Goal: Task Accomplishment & Management: Use online tool/utility

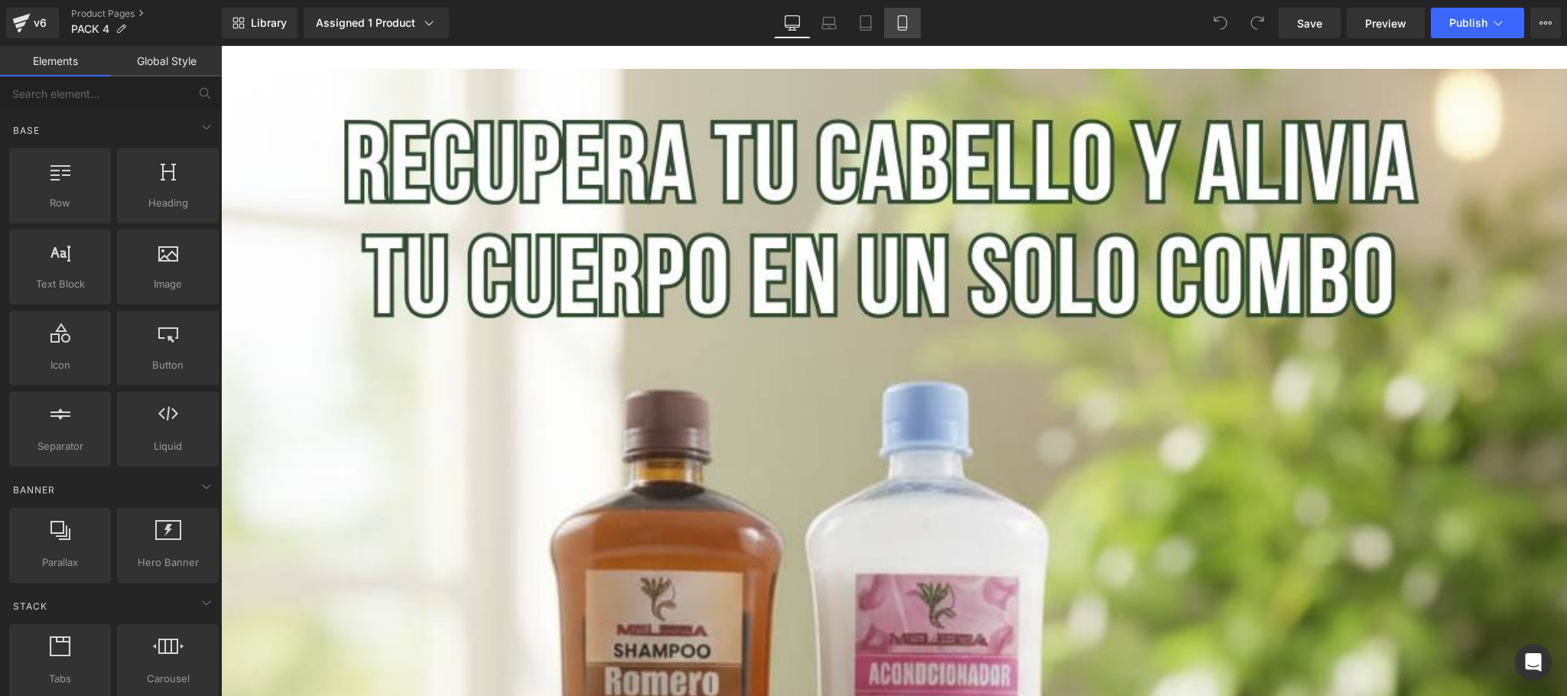
click at [898, 21] on icon at bounding box center [902, 23] width 8 height 15
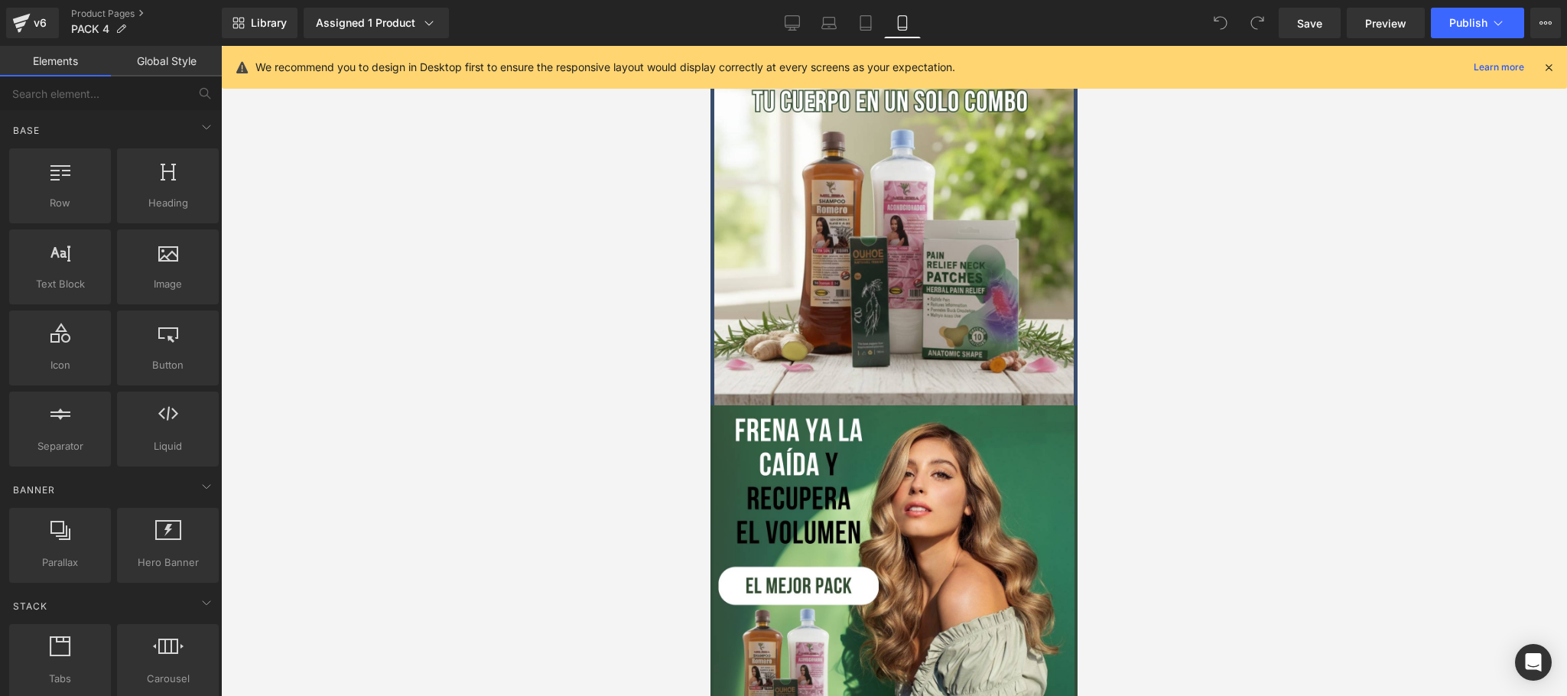
click at [1549, 67] on icon at bounding box center [1549, 67] width 14 height 14
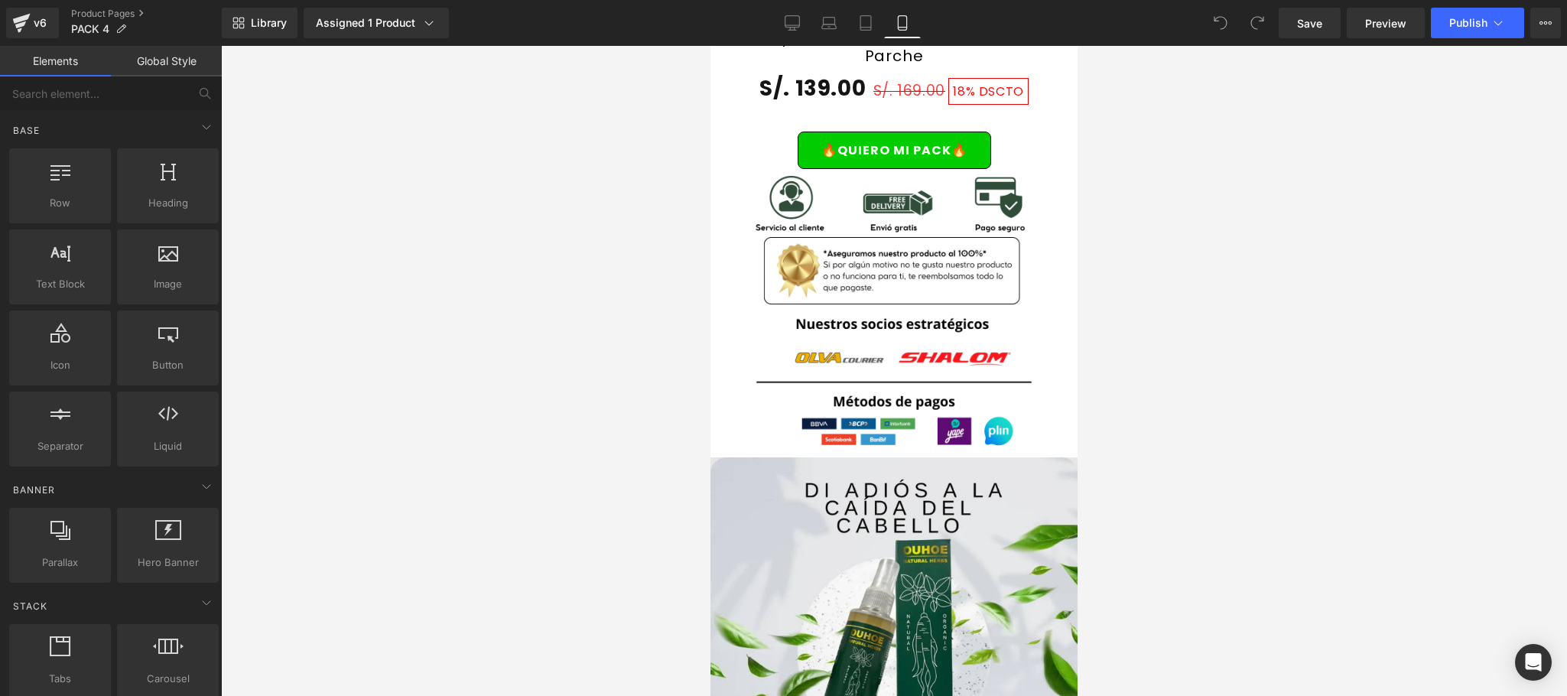
scroll to position [2753, 0]
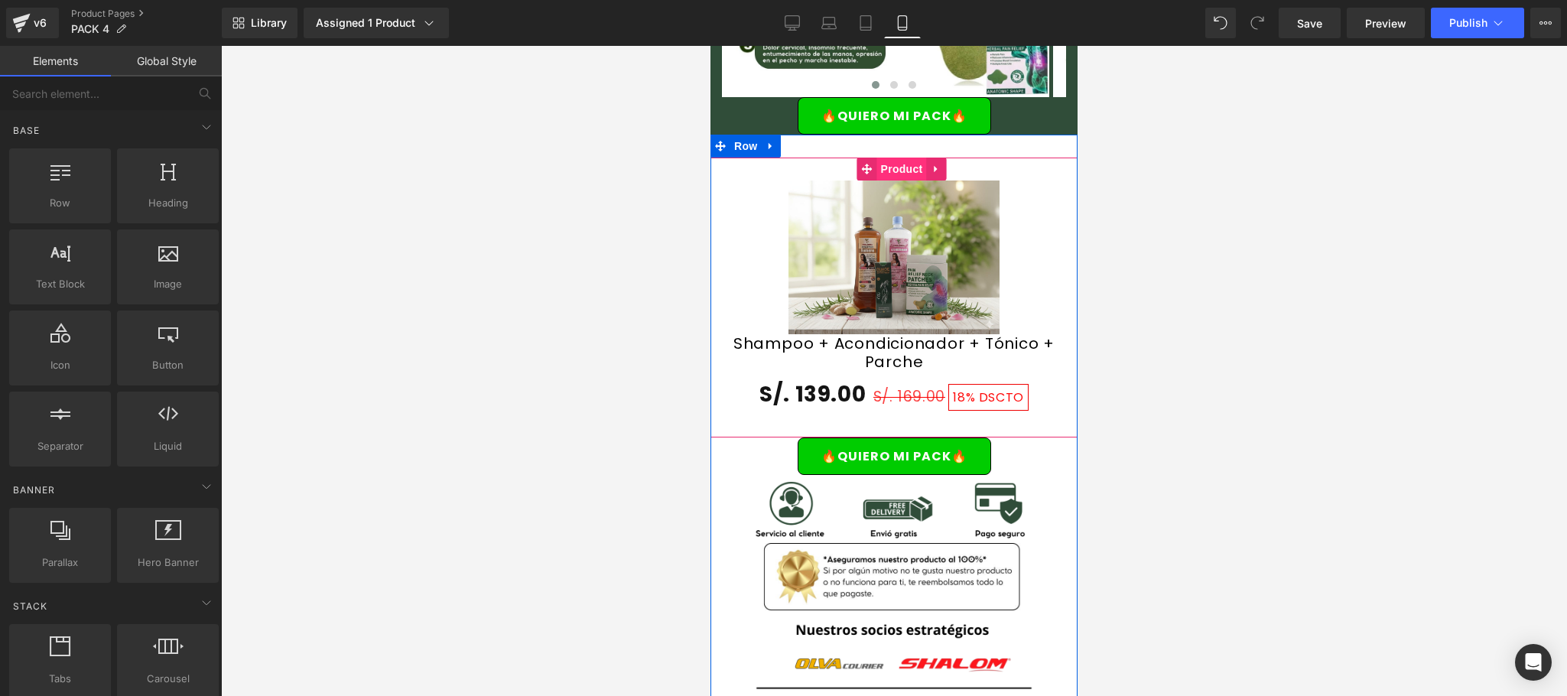
click at [900, 158] on span "Product" at bounding box center [902, 169] width 50 height 23
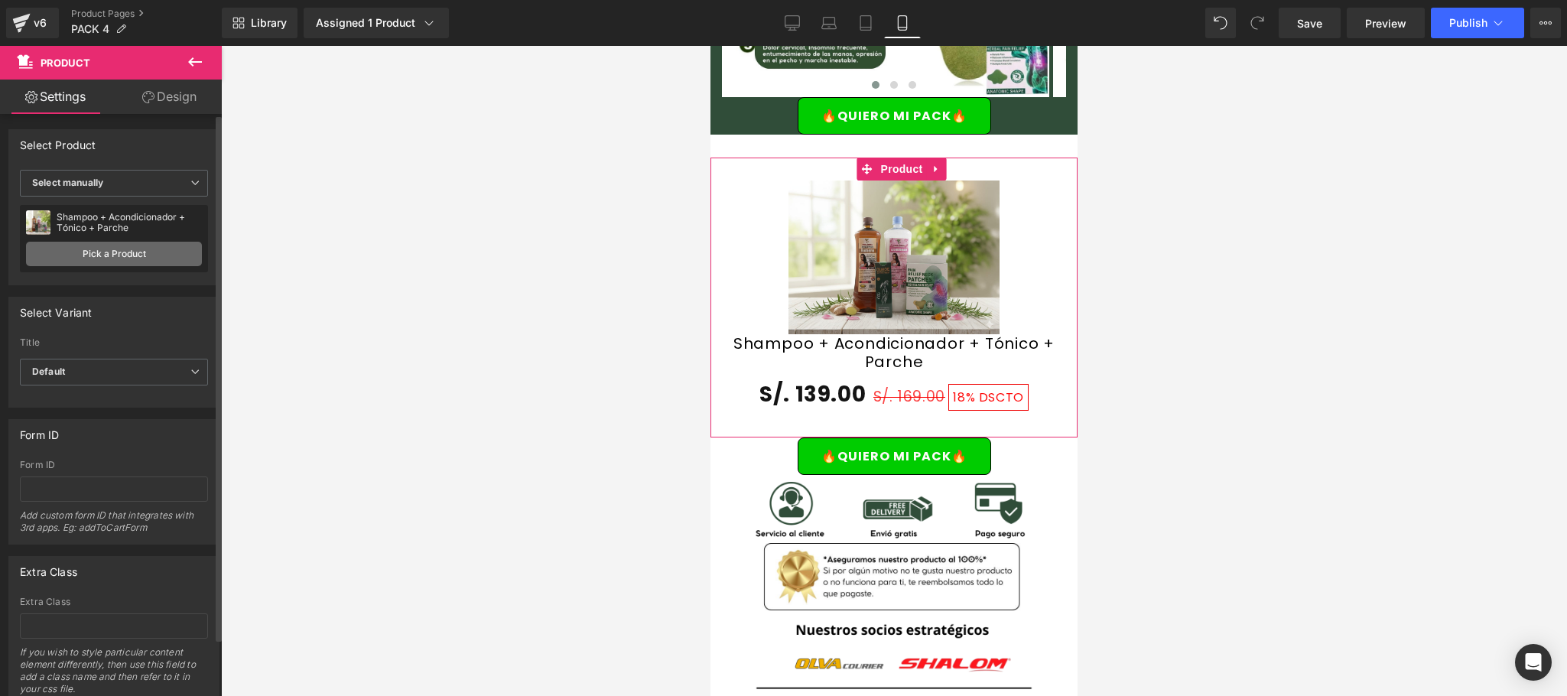
click at [134, 251] on link "Pick a Product" at bounding box center [114, 254] width 176 height 24
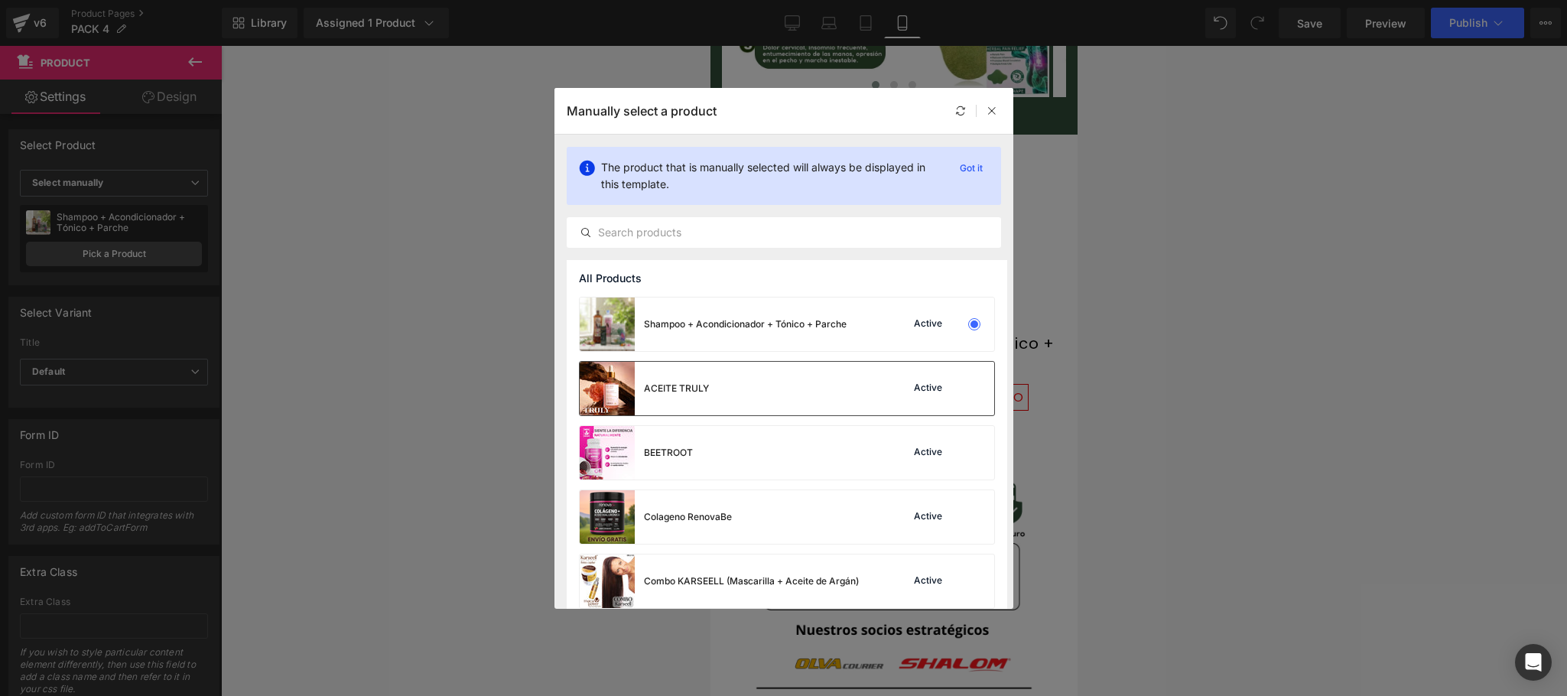
click at [964, 388] on div at bounding box center [974, 388] width 21 height 21
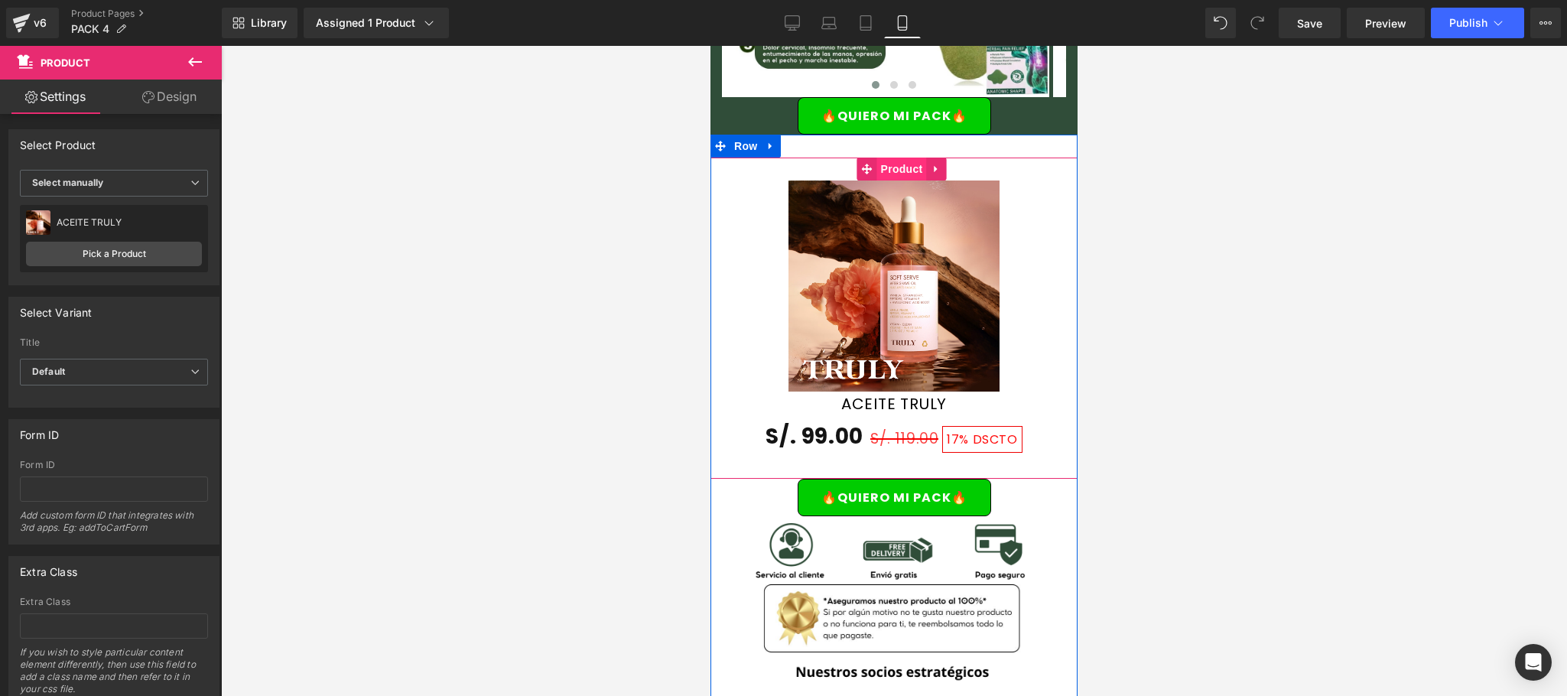
click at [891, 158] on span "Product" at bounding box center [902, 169] width 50 height 23
click at [902, 158] on span "Product" at bounding box center [902, 169] width 50 height 23
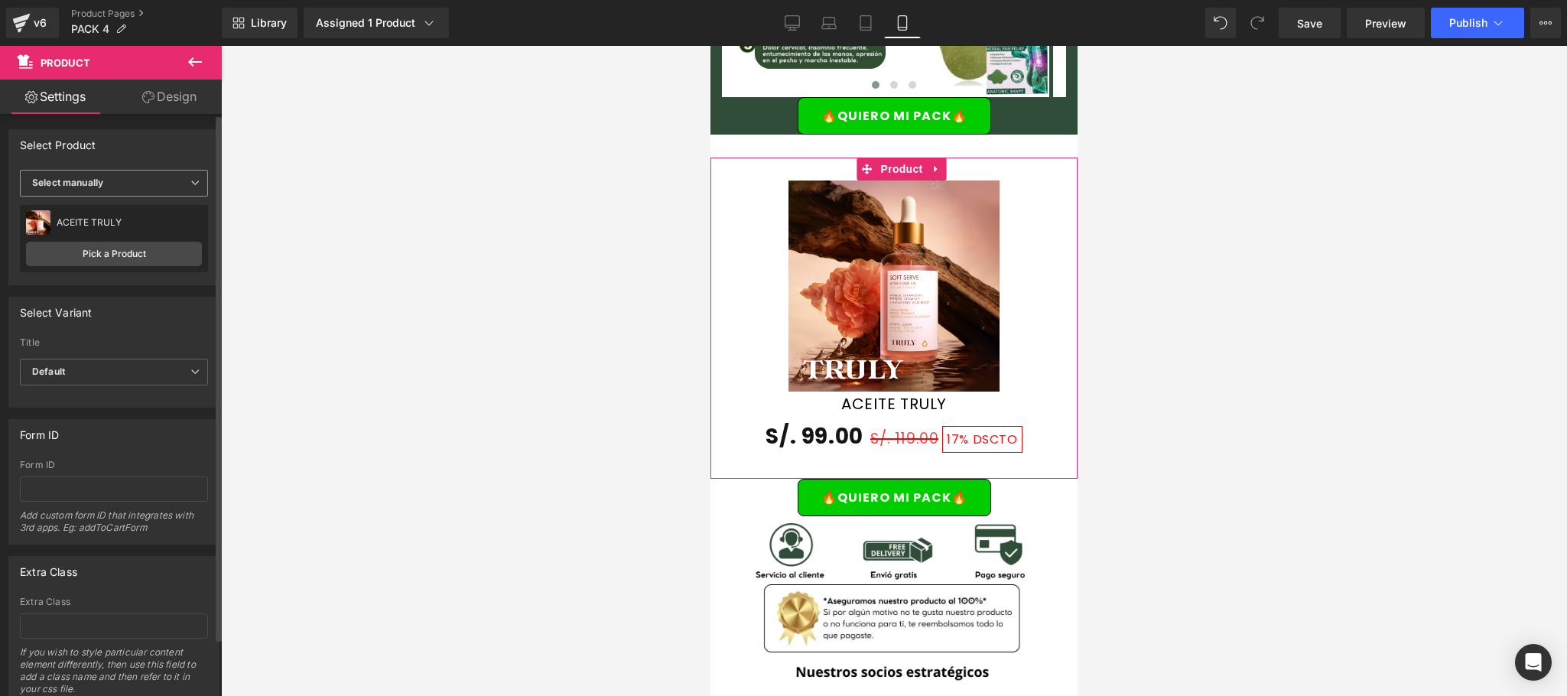
click at [193, 172] on span "Select manually" at bounding box center [114, 183] width 188 height 27
click at [193, 172] on span "Select manually" at bounding box center [111, 183] width 182 height 27
click at [138, 248] on link "Pick a Product" at bounding box center [114, 254] width 176 height 24
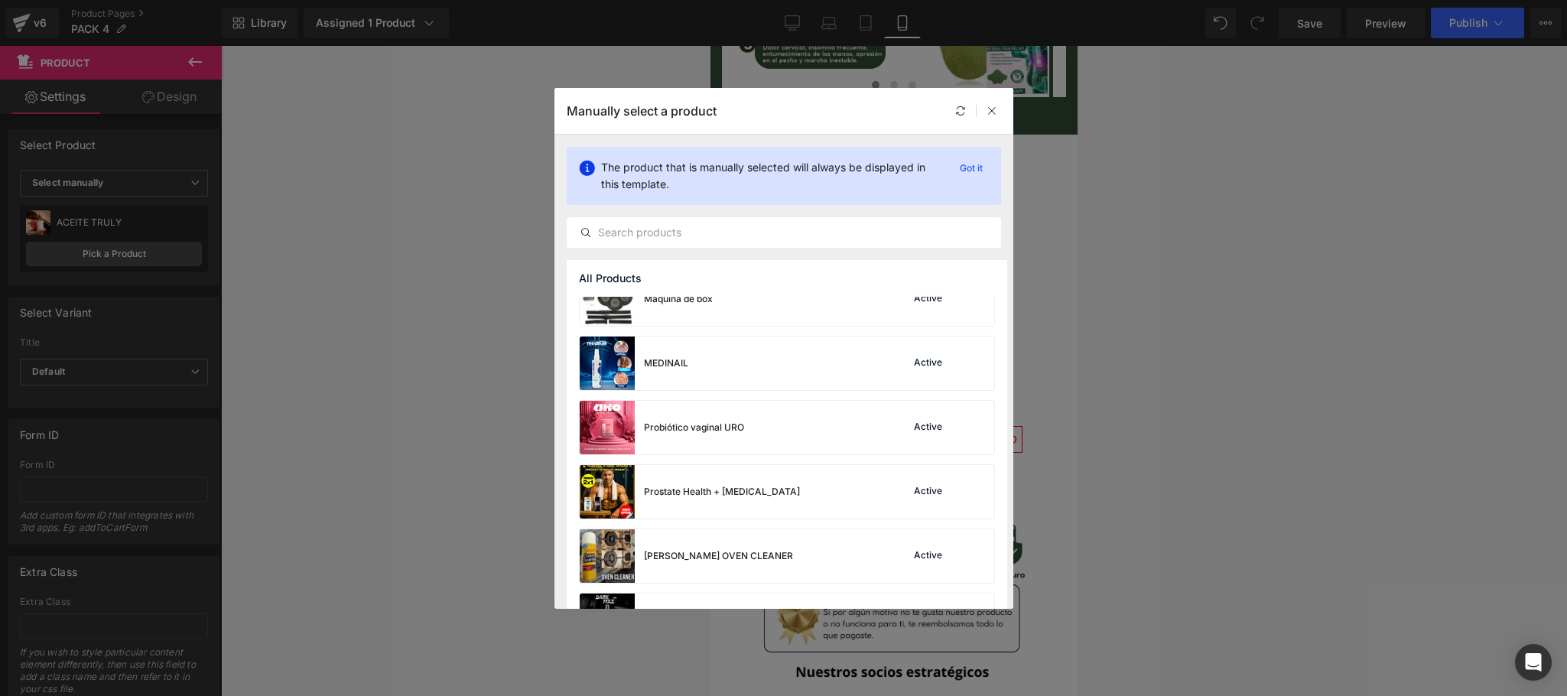
scroll to position [526, 0]
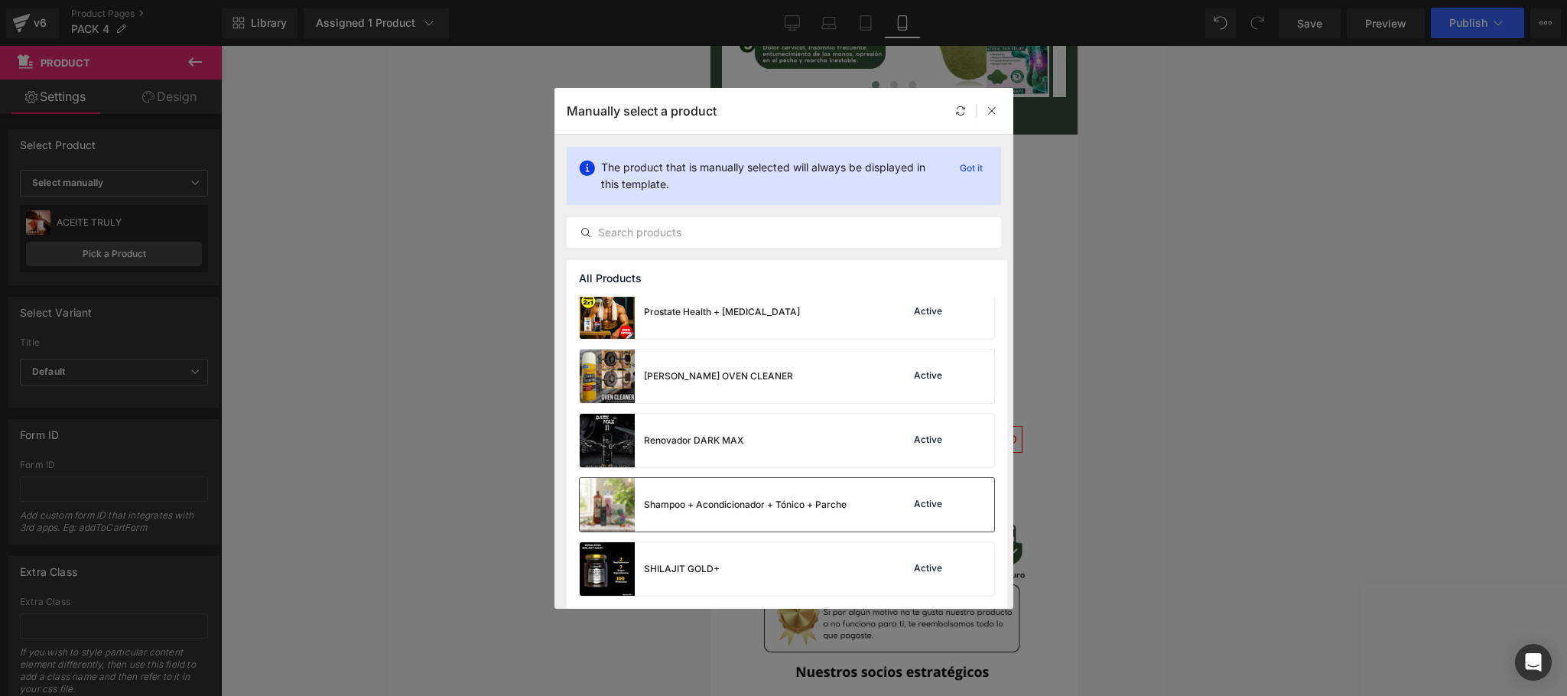
click at [964, 500] on div at bounding box center [974, 504] width 21 height 21
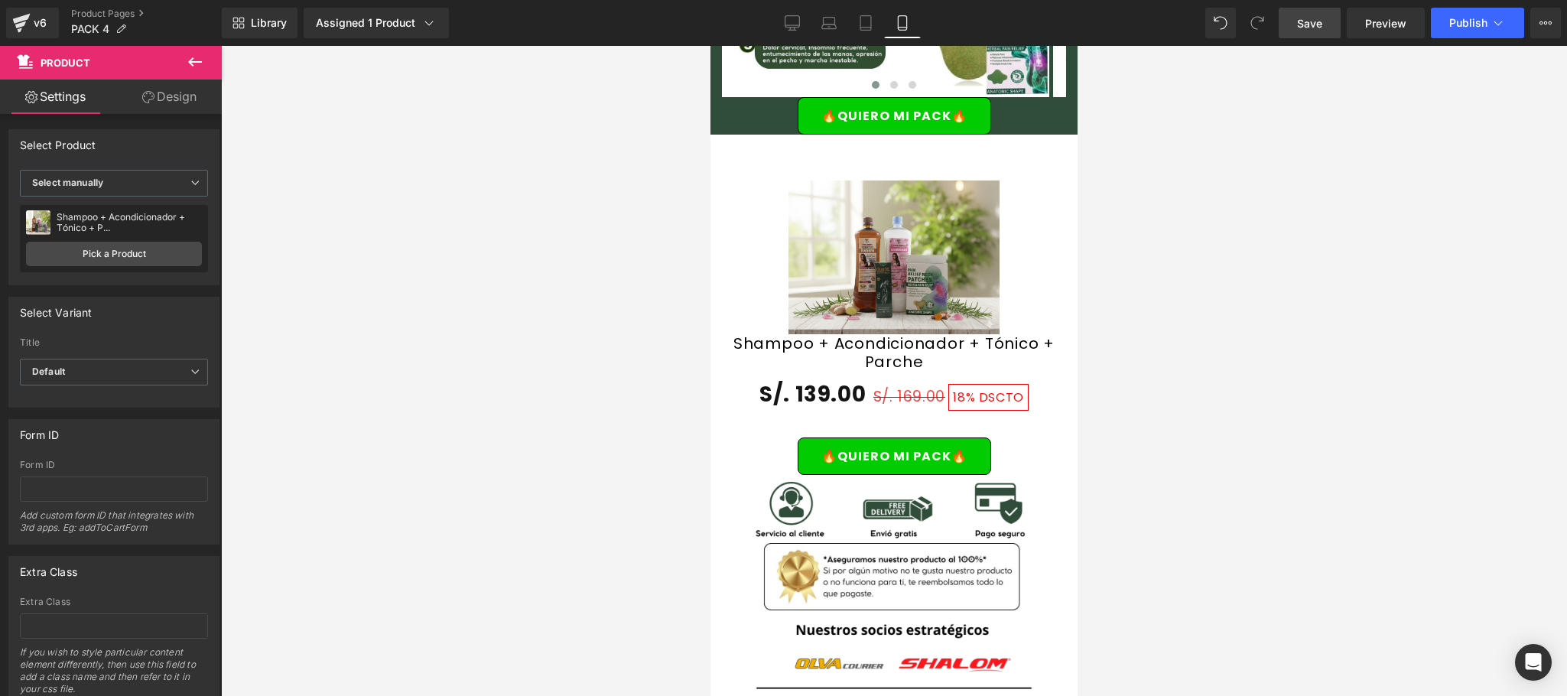
click at [1305, 23] on span "Save" at bounding box center [1309, 23] width 25 height 16
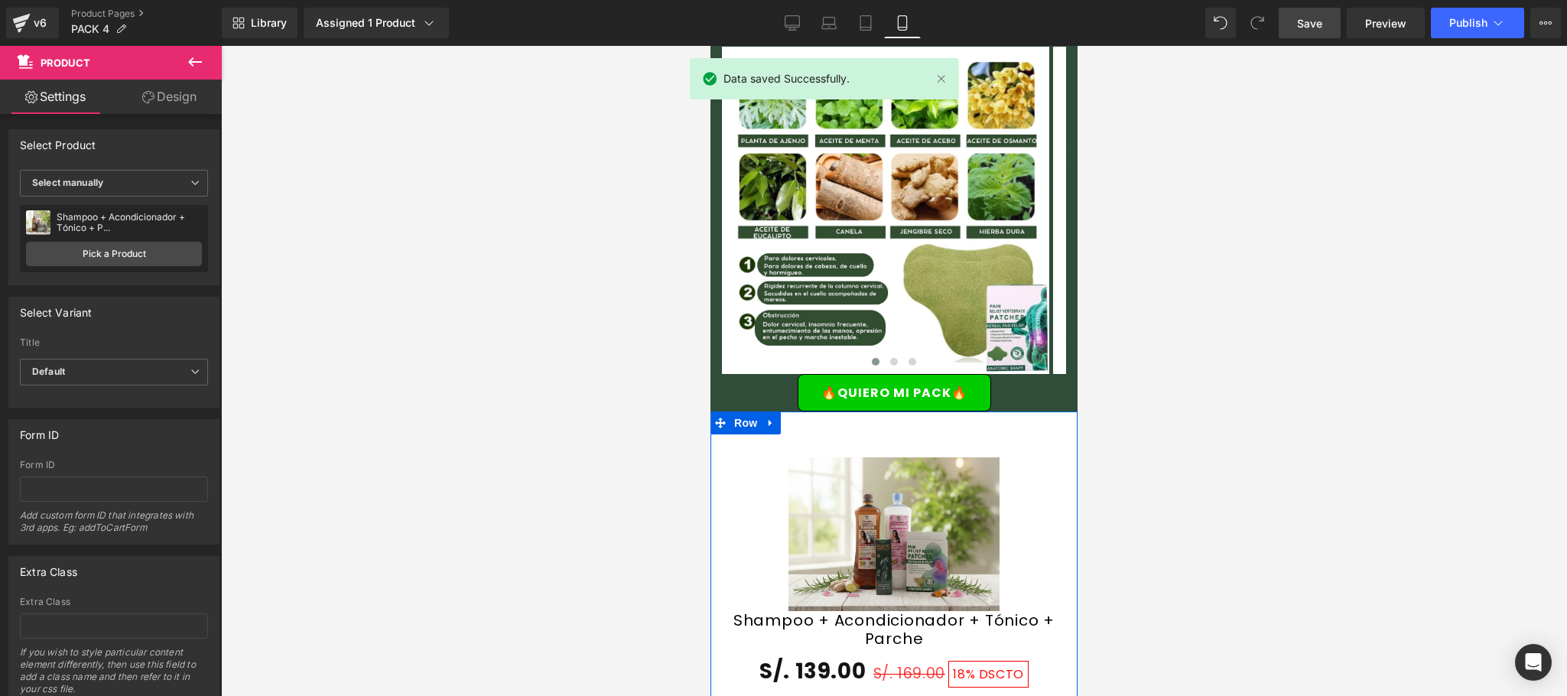
scroll to position [2446, 0]
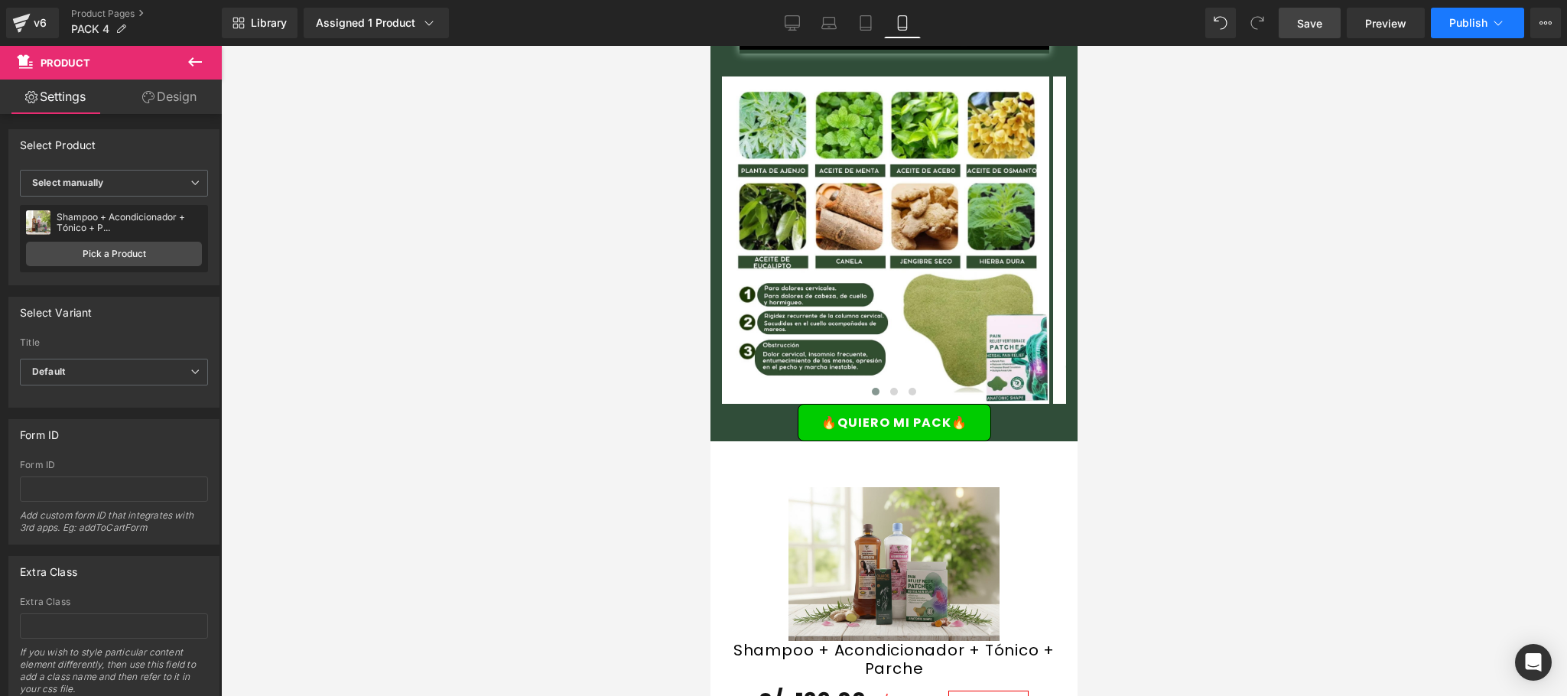
click at [1478, 26] on span "Publish" at bounding box center [1468, 23] width 38 height 12
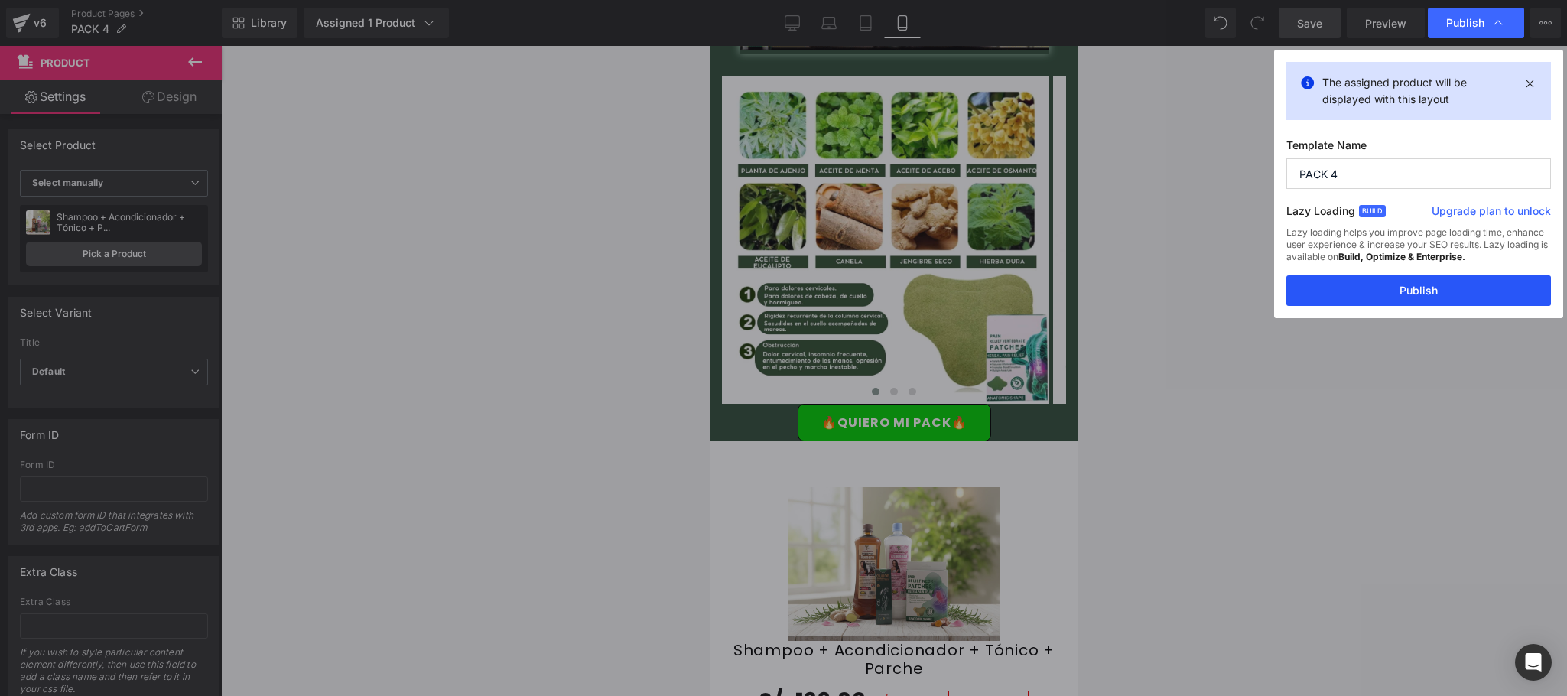
click at [1395, 292] on button "Publish" at bounding box center [1418, 290] width 265 height 31
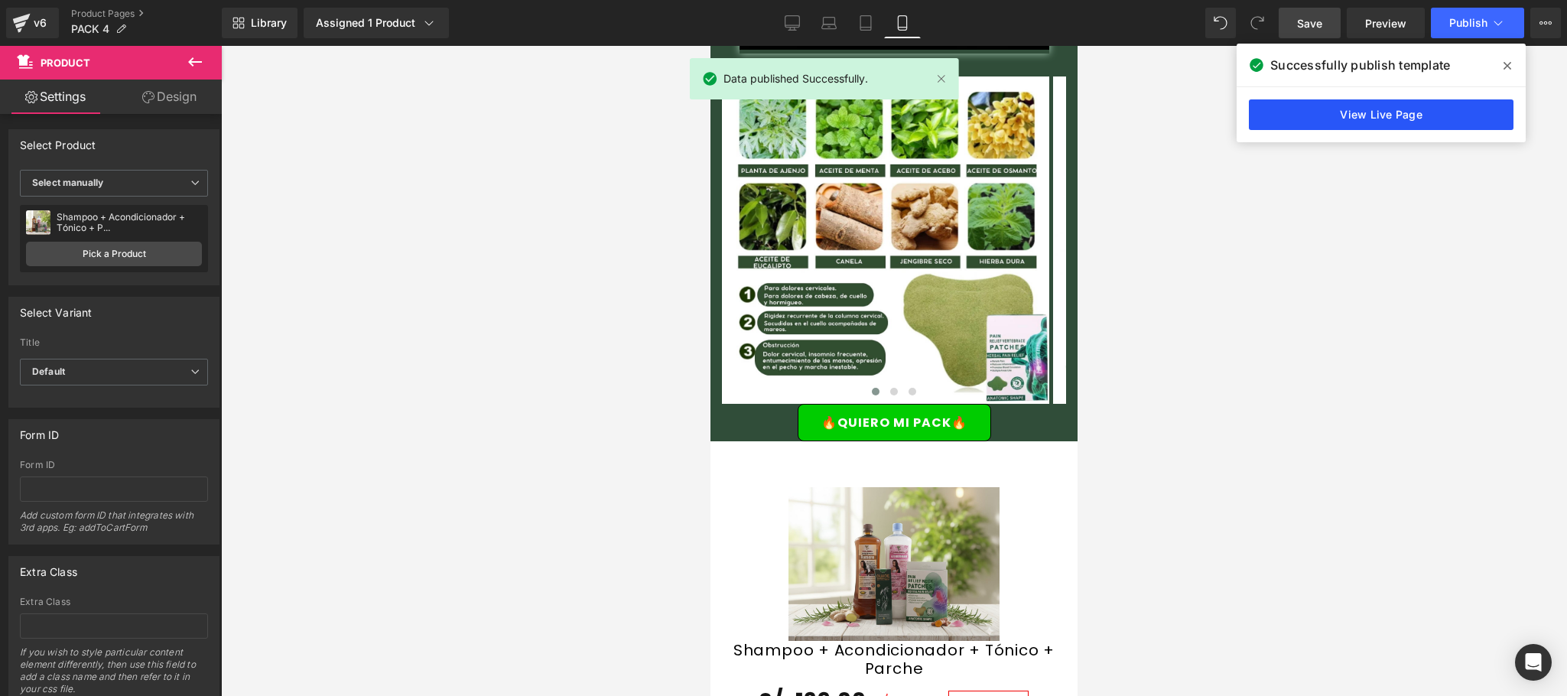
click at [1395, 118] on link "View Live Page" at bounding box center [1381, 114] width 265 height 31
